Goal: Transaction & Acquisition: Purchase product/service

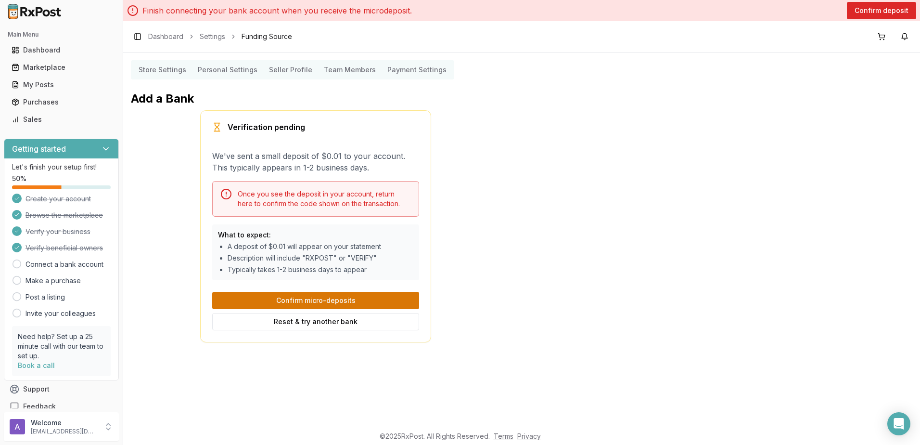
click at [385, 305] on button "Confirm micro-deposits" at bounding box center [315, 300] width 207 height 17
click at [491, 266] on div "Add a Bank Verification pending We've sent a small deposit of $0.01 to your acc…" at bounding box center [316, 216] width 370 height 251
click at [860, 18] on button "Confirm deposit" at bounding box center [881, 10] width 69 height 17
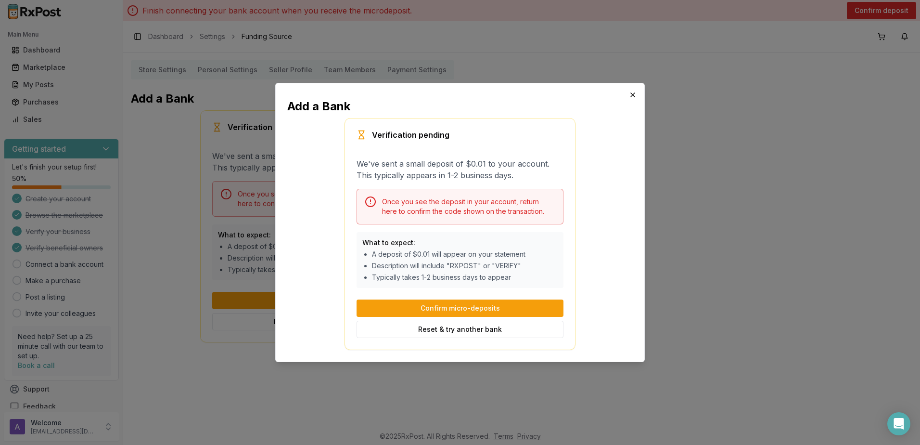
click at [632, 94] on icon "button" at bounding box center [633, 95] width 4 height 4
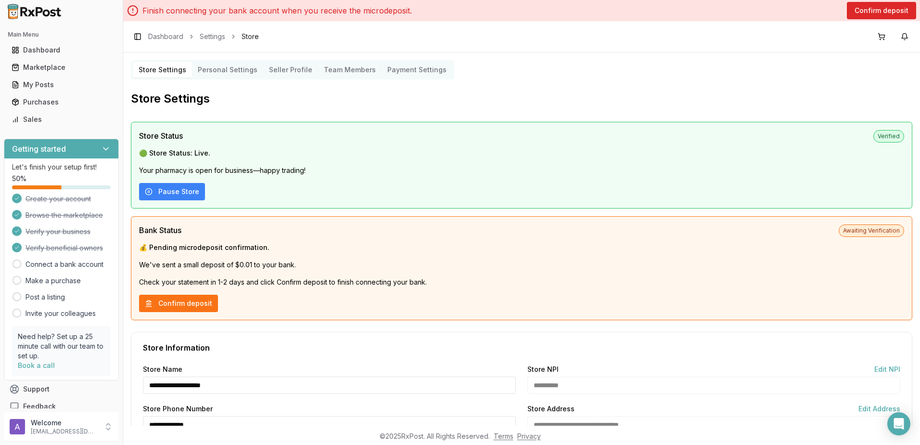
drag, startPoint x: 246, startPoint y: 169, endPoint x: 255, endPoint y: 171, distance: 9.3
click at [255, 171] on p "Your pharmacy is open for business—happy trading!" at bounding box center [521, 171] width 765 height 10
click at [56, 63] on div "Marketplace" at bounding box center [62, 68] width 100 height 10
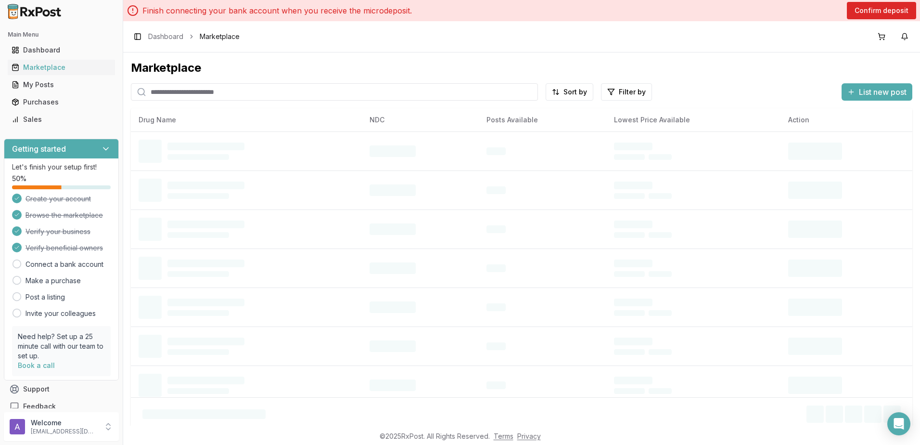
click at [180, 97] on input "search" at bounding box center [334, 91] width 407 height 17
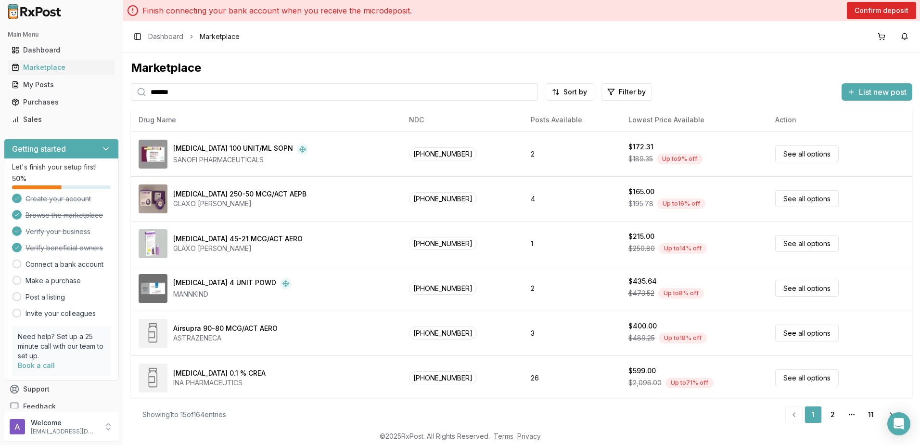
type input "*******"
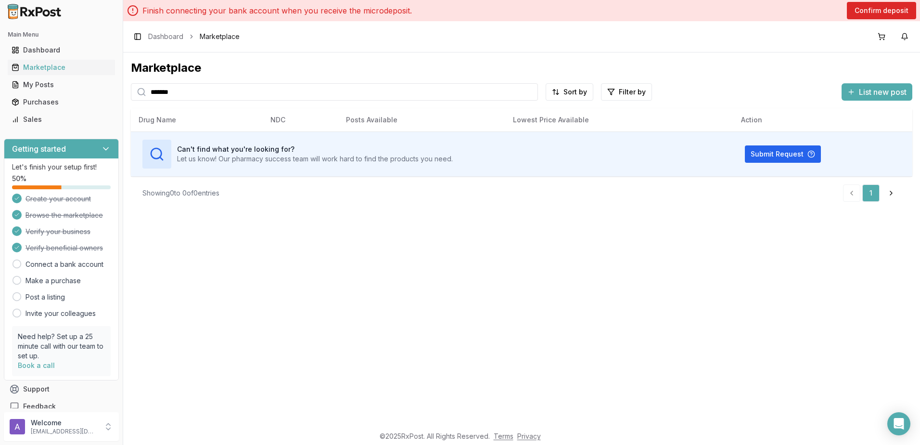
click at [527, 90] on input "*******" at bounding box center [334, 91] width 407 height 17
click at [430, 91] on input "search" at bounding box center [334, 91] width 407 height 17
paste input "**********"
type input "**********"
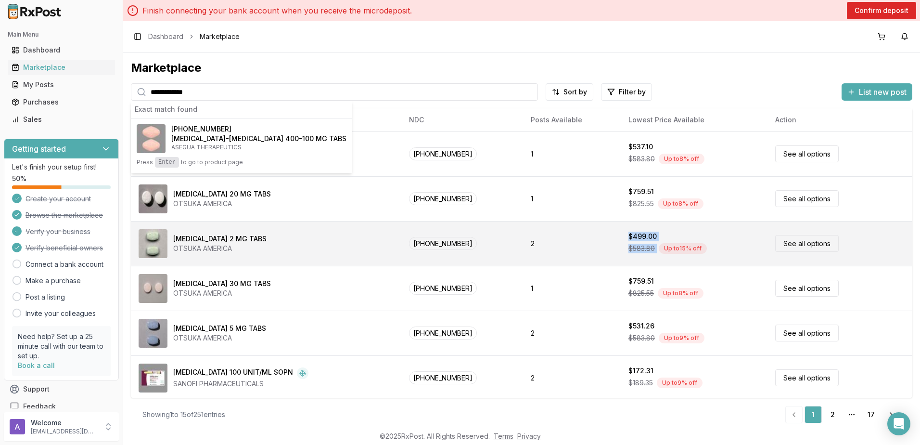
click at [651, 259] on tr "[MEDICAL_DATA] 2 MG TABS OTSUKA AMERICA [PHONE_NUMBER] 2 $499.00 $583.80 Up to …" at bounding box center [521, 243] width 781 height 45
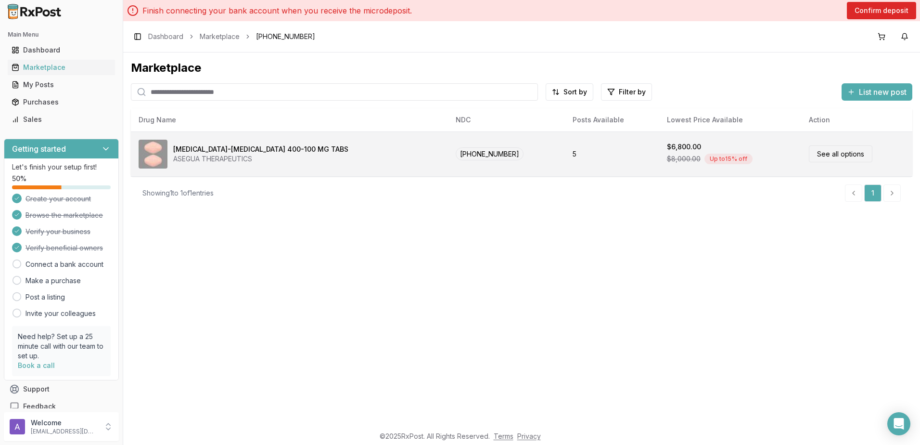
click at [824, 160] on link "See all options" at bounding box center [841, 153] width 64 height 17
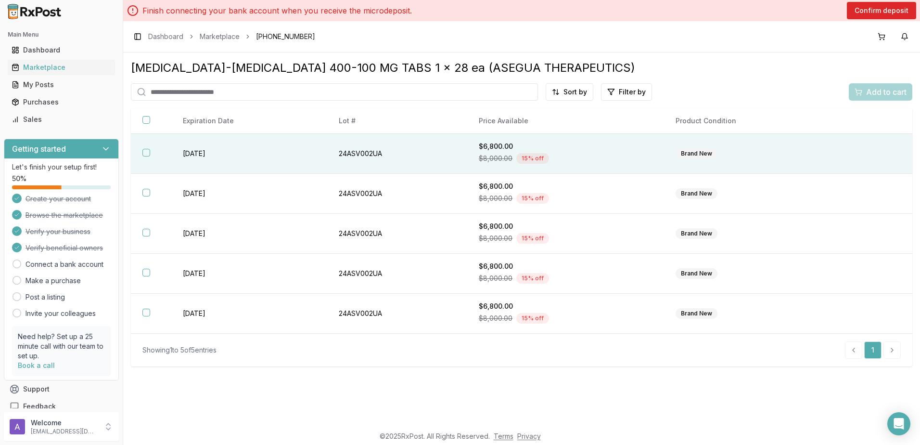
drag, startPoint x: 150, startPoint y: 153, endPoint x: 163, endPoint y: 198, distance: 47.1
click at [150, 153] on th at bounding box center [151, 154] width 40 height 40
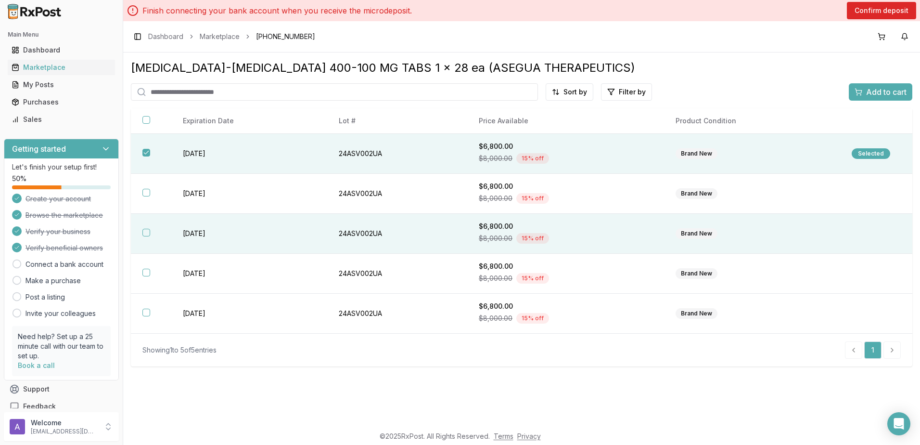
drag, startPoint x: 151, startPoint y: 194, endPoint x: 154, endPoint y: 226, distance: 31.5
click at [150, 195] on th at bounding box center [151, 194] width 40 height 40
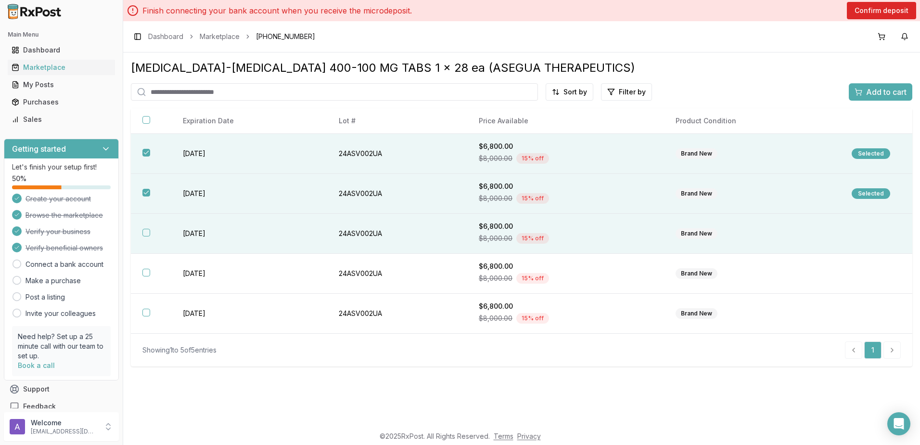
drag, startPoint x: 154, startPoint y: 226, endPoint x: 155, endPoint y: 237, distance: 11.1
click at [154, 228] on th at bounding box center [151, 234] width 40 height 40
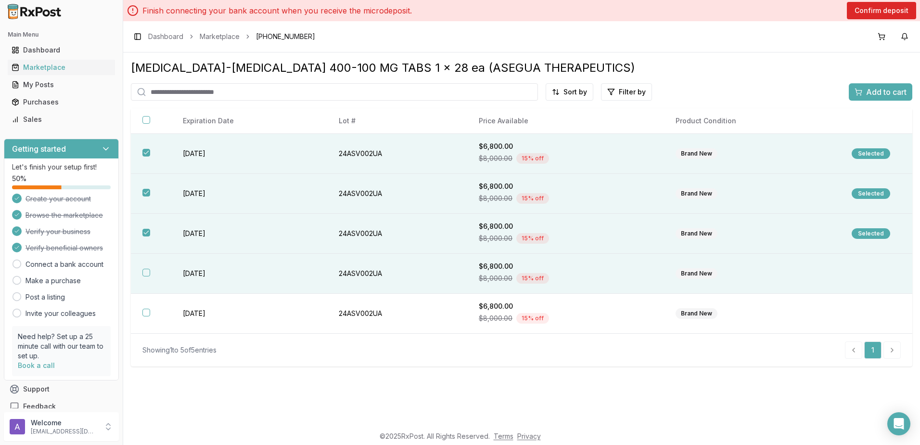
click at [144, 268] on th at bounding box center [151, 274] width 40 height 40
click at [894, 94] on span "Add to cart" at bounding box center [886, 92] width 40 height 12
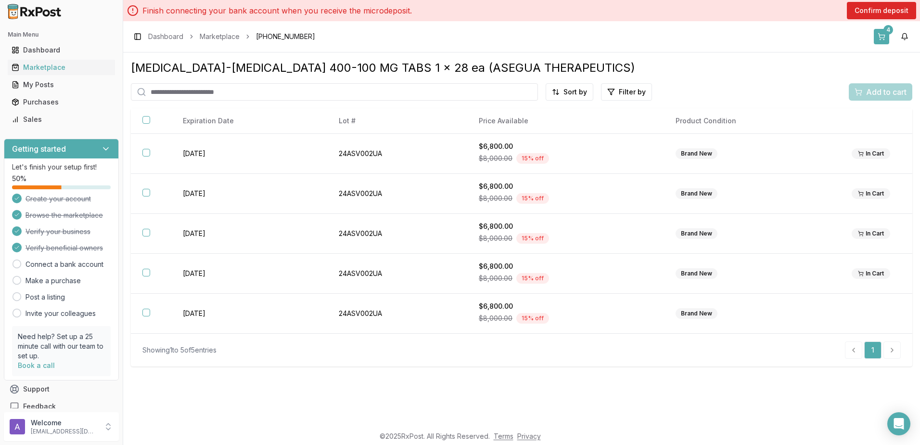
click at [880, 38] on button "4" at bounding box center [881, 36] width 15 height 15
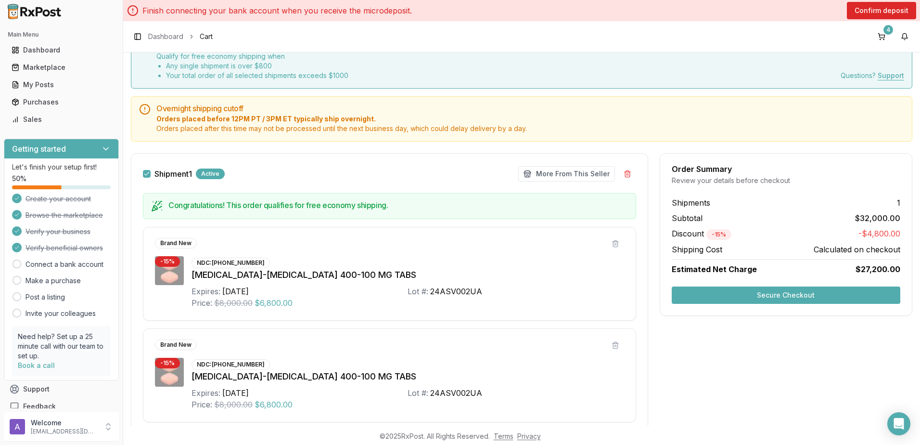
scroll to position [96, 0]
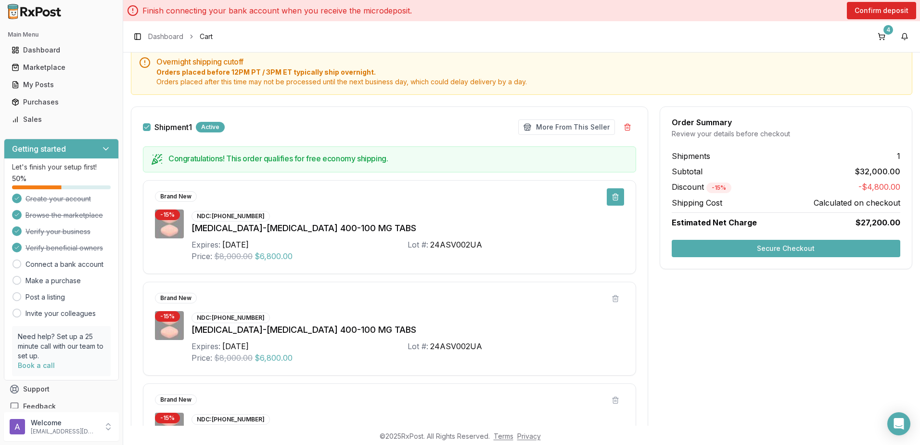
click at [614, 192] on button at bounding box center [615, 196] width 17 height 17
